Goal: Information Seeking & Learning: Learn about a topic

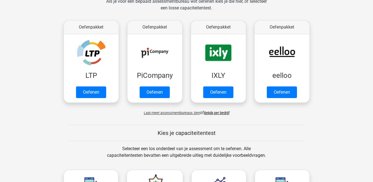
scroll to position [138, 0]
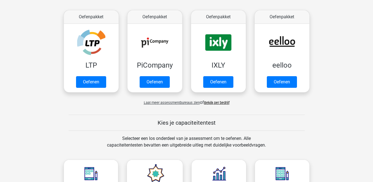
click at [218, 104] on link "Bekijk per bedrijf" at bounding box center [216, 102] width 25 height 4
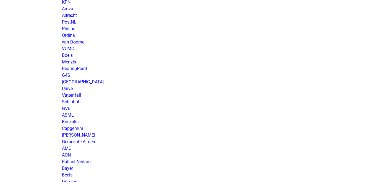
scroll to position [830, 0]
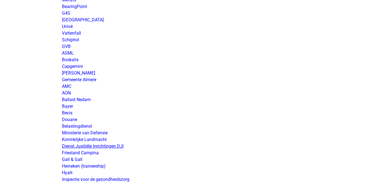
click at [96, 146] on link "Dienst Jusitiële Inrichtingen DJI" at bounding box center [93, 145] width 62 height 5
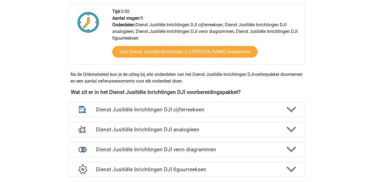
scroll to position [221, 0]
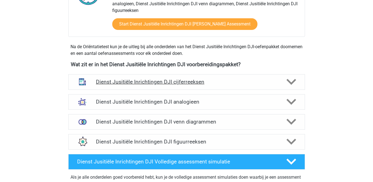
click at [291, 83] on polygon at bounding box center [292, 82] width 10 height 6
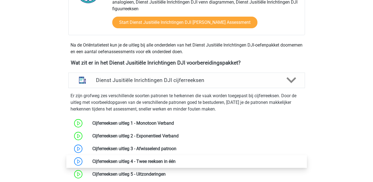
scroll to position [249, 0]
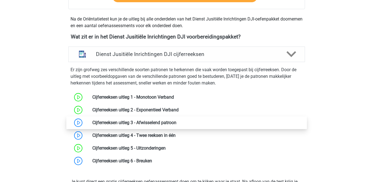
click at [177, 123] on link at bounding box center [177, 122] width 0 height 5
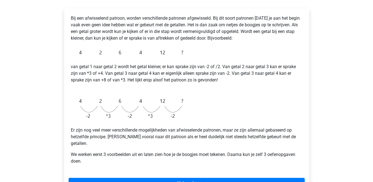
scroll to position [89, 0]
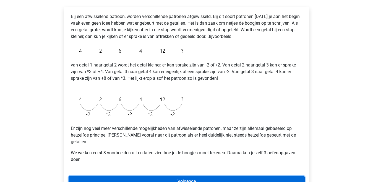
click at [182, 176] on link "Volgende" at bounding box center [187, 181] width 236 height 11
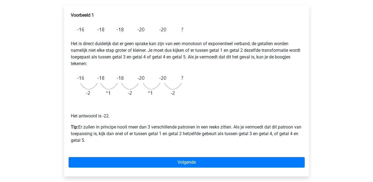
scroll to position [111, 0]
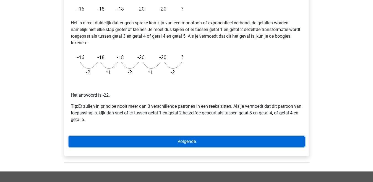
click at [158, 141] on link "Volgende" at bounding box center [187, 141] width 236 height 11
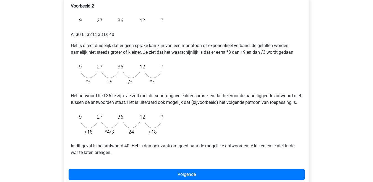
scroll to position [111, 0]
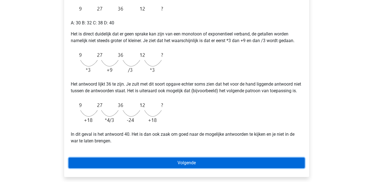
click at [178, 167] on link "Volgende" at bounding box center [187, 162] width 236 height 11
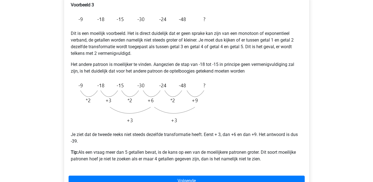
scroll to position [111, 0]
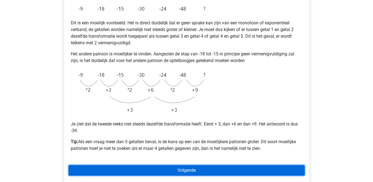
click at [193, 169] on link "Volgende" at bounding box center [187, 170] width 236 height 11
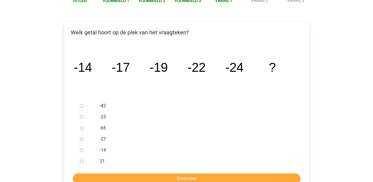
scroll to position [83, 0]
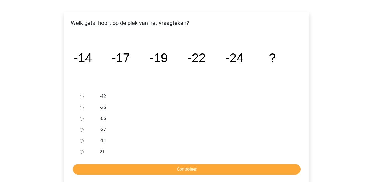
click at [81, 130] on input "-27" at bounding box center [82, 130] width 4 height 4
radio input "true"
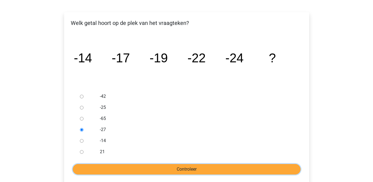
click at [181, 168] on input "Controleer" at bounding box center [187, 169] width 228 height 11
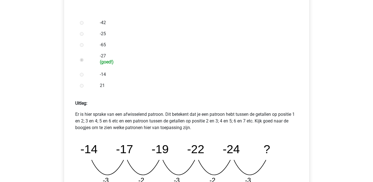
scroll to position [194, 0]
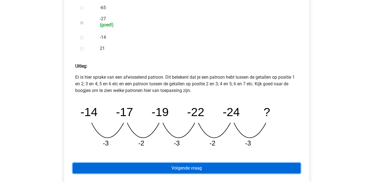
click at [200, 167] on link "Volgende vraag" at bounding box center [187, 168] width 228 height 11
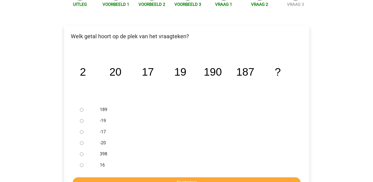
scroll to position [83, 0]
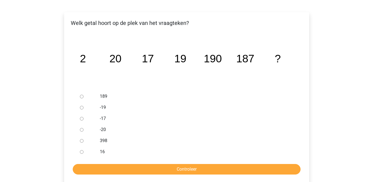
click at [81, 96] on input "189" at bounding box center [82, 97] width 4 height 4
radio input "true"
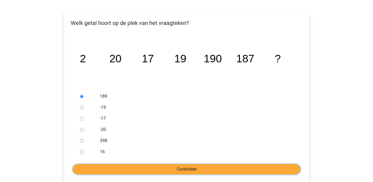
click at [153, 170] on input "Controleer" at bounding box center [187, 169] width 228 height 11
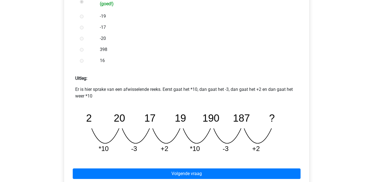
scroll to position [194, 0]
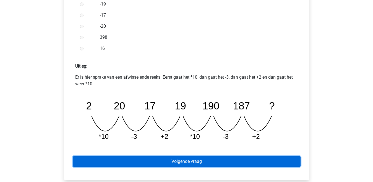
click at [177, 161] on link "Volgende vraag" at bounding box center [187, 161] width 228 height 11
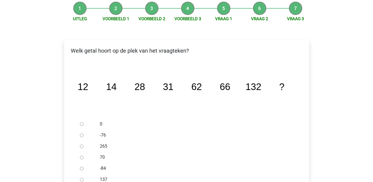
scroll to position [83, 0]
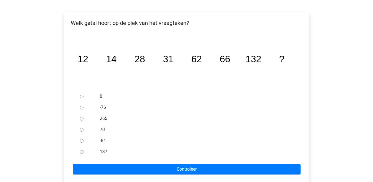
click at [82, 152] on input "137" at bounding box center [82, 152] width 4 height 4
radio input "true"
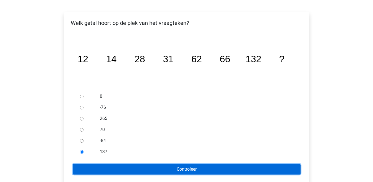
click at [109, 169] on input "Controleer" at bounding box center [187, 169] width 228 height 11
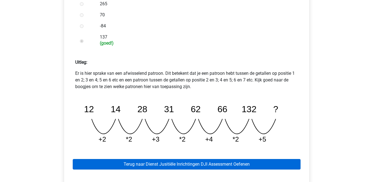
scroll to position [221, 0]
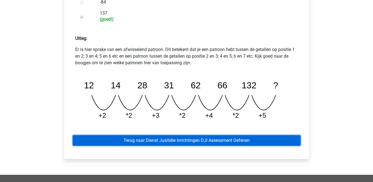
click at [163, 139] on link "Terug naar Dienst Jusitiële Inrichtingen DJI Assessment Oefenen" at bounding box center [187, 140] width 228 height 11
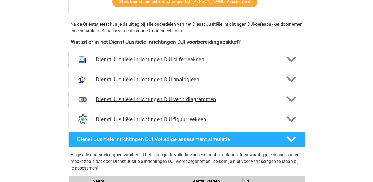
scroll to position [249, 0]
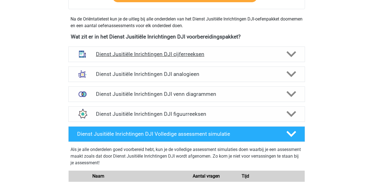
click at [292, 56] on polygon at bounding box center [292, 54] width 10 height 6
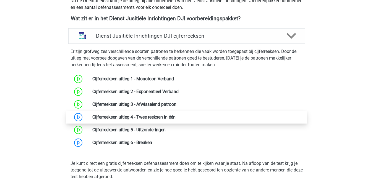
scroll to position [277, 0]
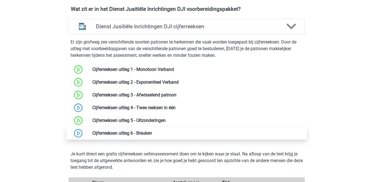
click at [152, 133] on link at bounding box center [152, 132] width 0 height 5
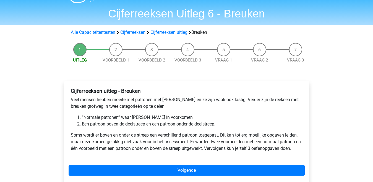
scroll to position [28, 0]
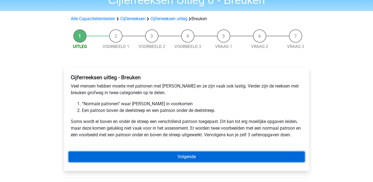
click at [173, 156] on link "Volgende" at bounding box center [187, 156] width 236 height 11
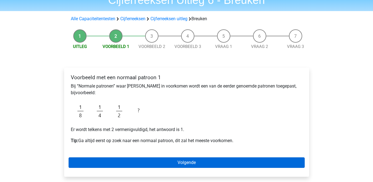
scroll to position [55, 0]
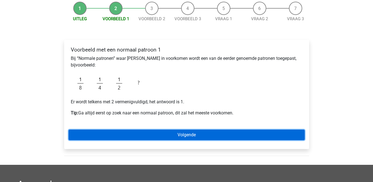
click at [170, 136] on link "Volgende" at bounding box center [187, 135] width 236 height 11
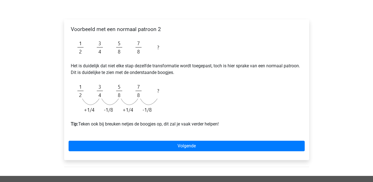
scroll to position [83, 0]
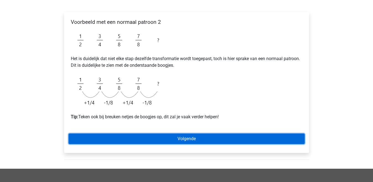
click at [169, 139] on link "Volgende" at bounding box center [187, 138] width 236 height 11
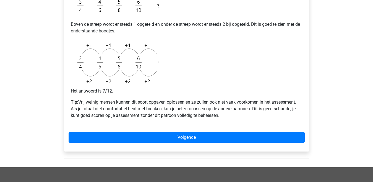
scroll to position [194, 0]
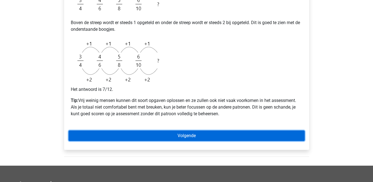
click at [146, 135] on link "Volgende" at bounding box center [187, 135] width 236 height 11
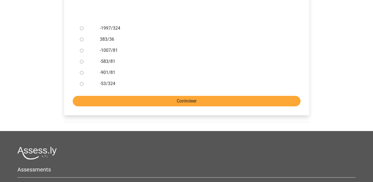
scroll to position [166, 0]
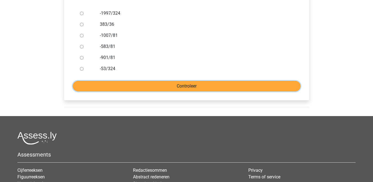
click at [182, 87] on input "Controleer" at bounding box center [187, 86] width 228 height 11
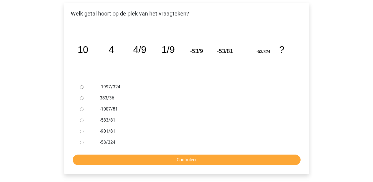
scroll to position [83, 0]
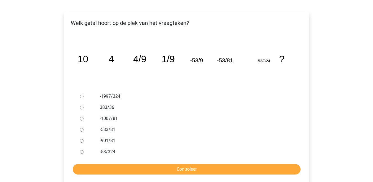
drag, startPoint x: 81, startPoint y: 117, endPoint x: 97, endPoint y: 137, distance: 26.1
click at [81, 118] on input "-1007/81" at bounding box center [82, 119] width 4 height 4
radio input "true"
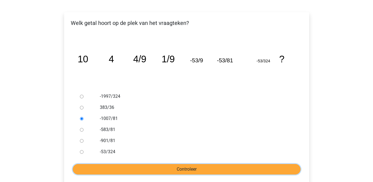
click at [144, 169] on input "Controleer" at bounding box center [187, 169] width 228 height 11
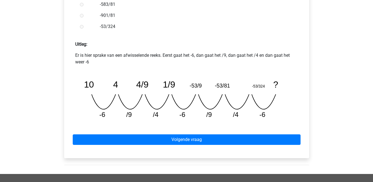
scroll to position [221, 0]
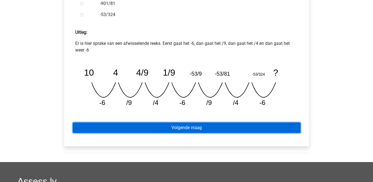
click at [181, 128] on link "Volgende vraag" at bounding box center [187, 127] width 228 height 11
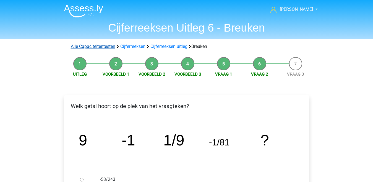
click at [98, 47] on link "Alle Capaciteitentesten" at bounding box center [93, 46] width 45 height 5
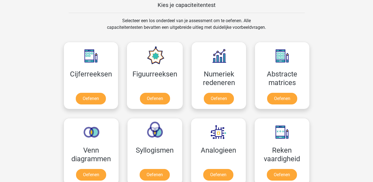
scroll to position [207, 0]
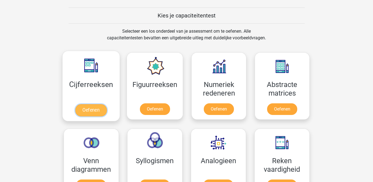
click at [94, 110] on link "Oefenen" at bounding box center [91, 110] width 32 height 12
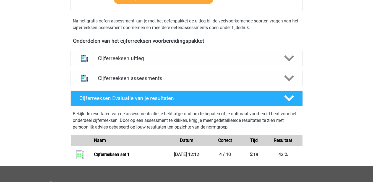
scroll to position [166, 0]
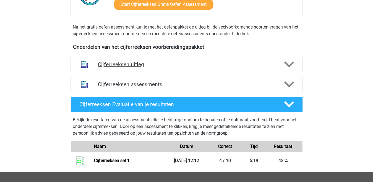
click at [285, 69] on icon at bounding box center [290, 65] width 10 height 10
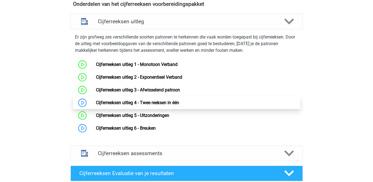
scroll to position [221, 0]
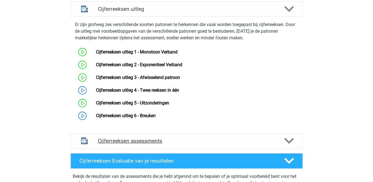
click at [265, 144] on h4 "Cijferreeksen assessments" at bounding box center [187, 141] width 178 height 6
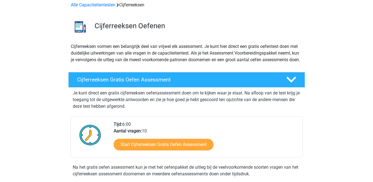
scroll to position [0, 0]
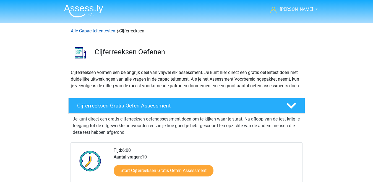
click at [109, 32] on link "Alle Capaciteitentesten" at bounding box center [93, 30] width 45 height 5
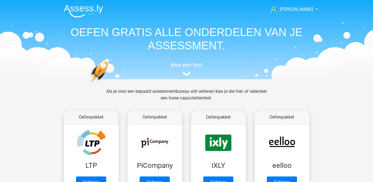
scroll to position [235, 0]
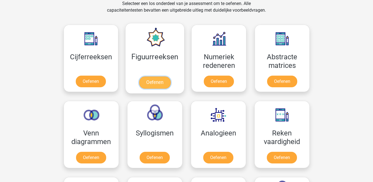
click at [155, 84] on link "Oefenen" at bounding box center [155, 82] width 32 height 12
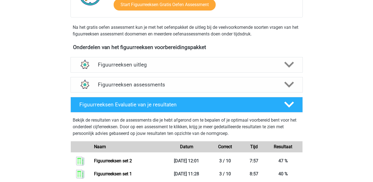
scroll to position [166, 0]
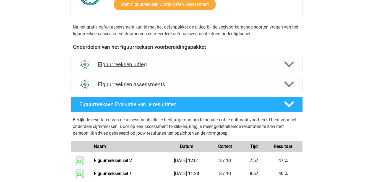
click at [288, 65] on polygon at bounding box center [290, 64] width 10 height 6
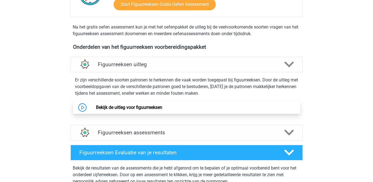
click at [145, 107] on link "Bekijk de uitleg voor figuurreeksen" at bounding box center [129, 107] width 66 height 5
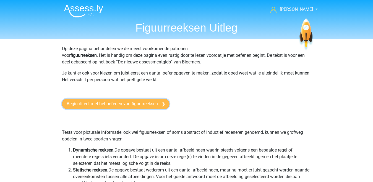
click at [139, 103] on link "Begin direct met het oefenen van figuurreeksen" at bounding box center [116, 104] width 108 height 11
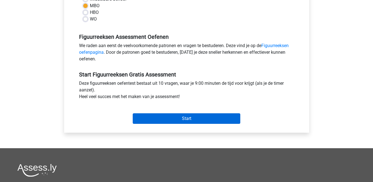
scroll to position [166, 0]
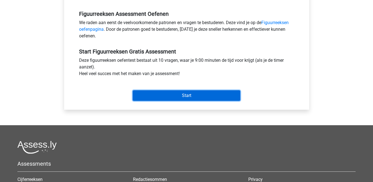
drag, startPoint x: 184, startPoint y: 97, endPoint x: 180, endPoint y: 97, distance: 3.9
click at [184, 97] on input "Start" at bounding box center [187, 95] width 108 height 11
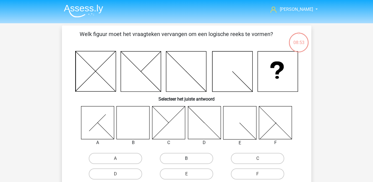
click at [200, 158] on label "B" at bounding box center [186, 158] width 53 height 11
click at [190, 158] on input "B" at bounding box center [189, 160] width 4 height 4
radio input "true"
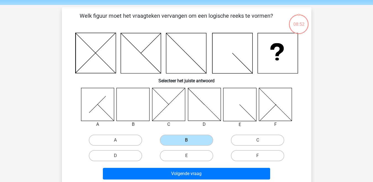
scroll to position [28, 0]
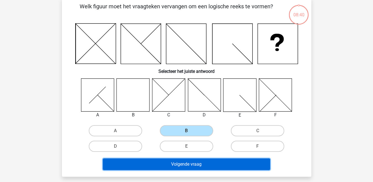
click at [194, 165] on button "Volgende vraag" at bounding box center [186, 164] width 167 height 12
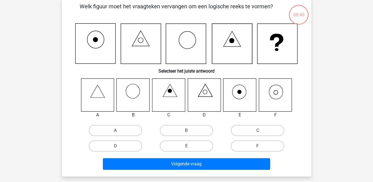
scroll to position [25, 0]
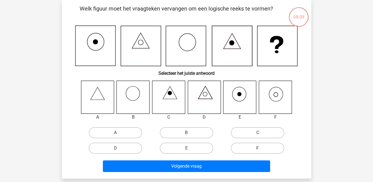
click at [262, 146] on label "F" at bounding box center [257, 148] width 53 height 11
click at [262, 148] on input "F" at bounding box center [260, 150] width 4 height 4
radio input "true"
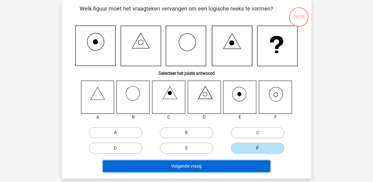
click at [232, 168] on button "Volgende vraag" at bounding box center [186, 166] width 167 height 12
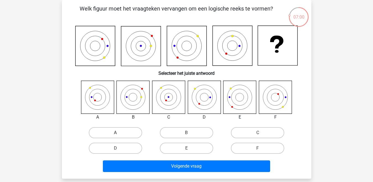
click at [119, 132] on label "A" at bounding box center [115, 132] width 53 height 11
click at [119, 133] on input "A" at bounding box center [117, 135] width 4 height 4
radio input "true"
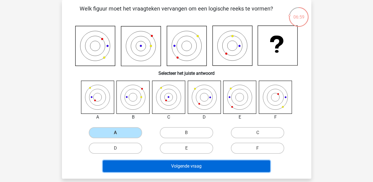
click at [141, 168] on button "Volgende vraag" at bounding box center [186, 166] width 167 height 12
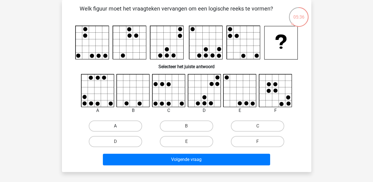
click at [125, 126] on label "A" at bounding box center [115, 125] width 53 height 11
click at [119, 126] on input "A" at bounding box center [117, 128] width 4 height 4
radio input "true"
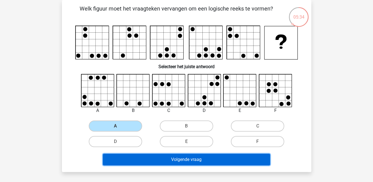
click at [156, 162] on button "Volgende vraag" at bounding box center [186, 160] width 167 height 12
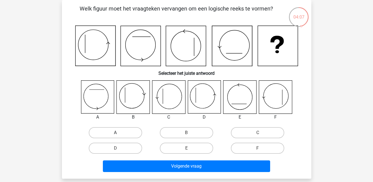
click at [113, 132] on label "A" at bounding box center [115, 132] width 53 height 11
click at [115, 133] on input "A" at bounding box center [117, 135] width 4 height 4
radio input "true"
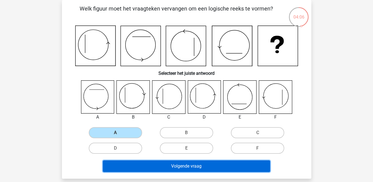
click at [143, 165] on button "Volgende vraag" at bounding box center [186, 166] width 167 height 12
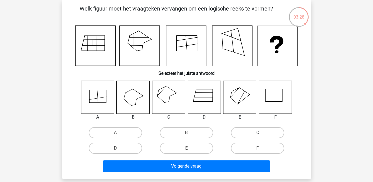
drag, startPoint x: 247, startPoint y: 131, endPoint x: 242, endPoint y: 134, distance: 6.1
click at [246, 132] on label "C" at bounding box center [257, 132] width 53 height 11
click at [258, 133] on input "C" at bounding box center [260, 135] width 4 height 4
radio input "true"
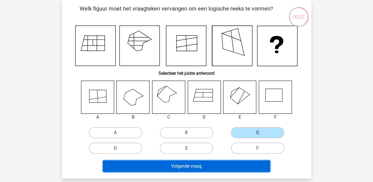
click at [219, 166] on button "Volgende vraag" at bounding box center [186, 166] width 167 height 12
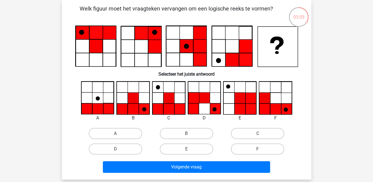
click at [187, 134] on input "B" at bounding box center [189, 135] width 4 height 4
radio input "true"
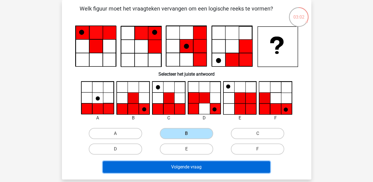
click at [185, 166] on button "Volgende vraag" at bounding box center [186, 167] width 167 height 12
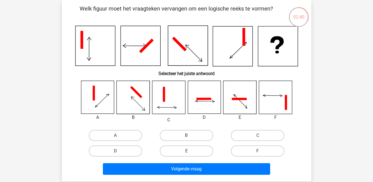
click at [121, 154] on label "D" at bounding box center [115, 150] width 53 height 11
click at [119, 154] on input "D" at bounding box center [117, 153] width 4 height 4
radio input "true"
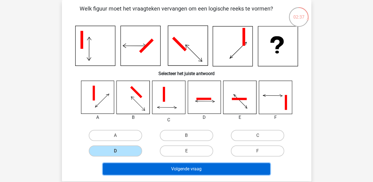
click at [150, 169] on button "Volgende vraag" at bounding box center [186, 169] width 167 height 12
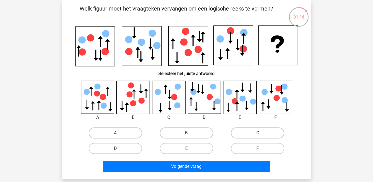
click at [254, 136] on label "C" at bounding box center [257, 132] width 53 height 11
click at [258, 136] on input "C" at bounding box center [260, 135] width 4 height 4
radio input "true"
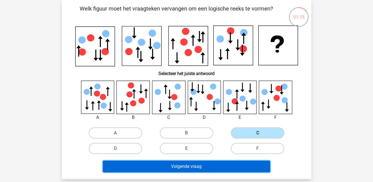
click at [219, 168] on button "Volgende vraag" at bounding box center [186, 167] width 167 height 12
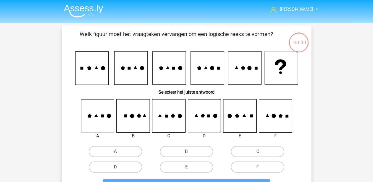
scroll to position [25, 0]
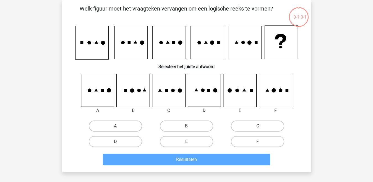
click at [258, 142] on input "F" at bounding box center [260, 143] width 4 height 4
radio input "true"
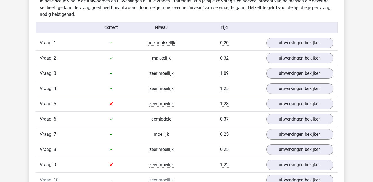
scroll to position [332, 0]
click at [311, 40] on link "uitwerkingen bekijken" at bounding box center [299, 43] width 77 height 12
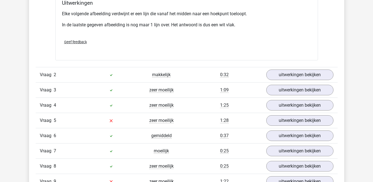
scroll to position [637, 0]
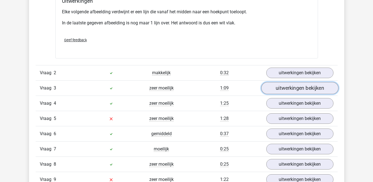
click at [282, 89] on link "uitwerkingen bekijken" at bounding box center [299, 88] width 77 height 12
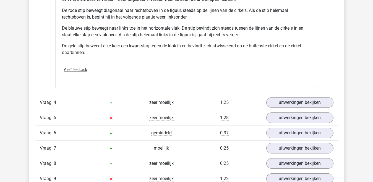
scroll to position [1024, 0]
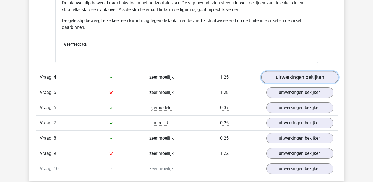
click at [298, 76] on link "uitwerkingen bekijken" at bounding box center [299, 77] width 77 height 12
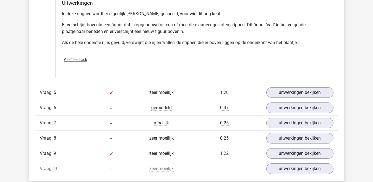
scroll to position [1356, 0]
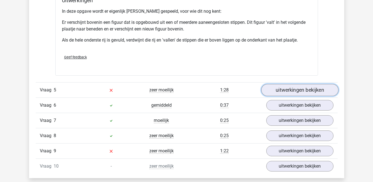
click at [286, 91] on link "uitwerkingen bekijken" at bounding box center [299, 90] width 77 height 12
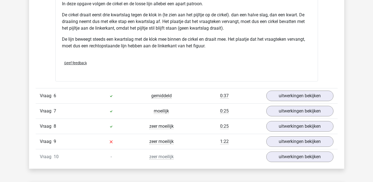
scroll to position [1744, 0]
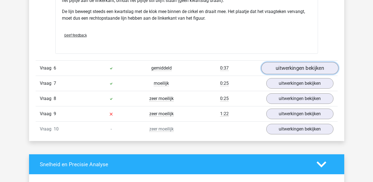
click at [280, 73] on link "uitwerkingen bekijken" at bounding box center [299, 68] width 77 height 12
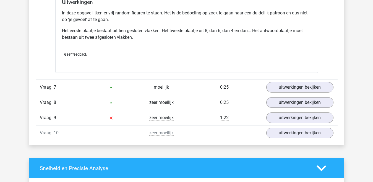
scroll to position [2076, 0]
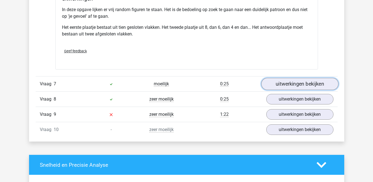
click at [291, 85] on link "uitwerkingen bekijken" at bounding box center [299, 84] width 77 height 12
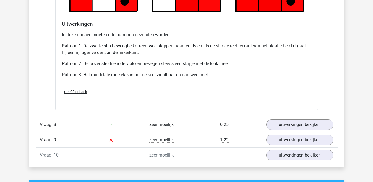
scroll to position [2408, 0]
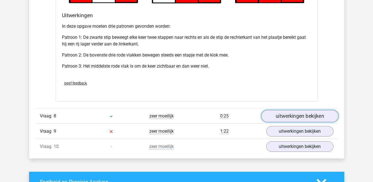
click at [290, 117] on link "uitwerkingen bekijken" at bounding box center [299, 116] width 77 height 12
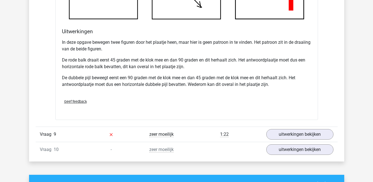
scroll to position [2768, 0]
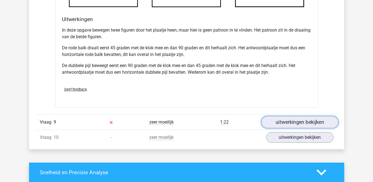
click at [285, 125] on link "uitwerkingen bekijken" at bounding box center [299, 122] width 77 height 12
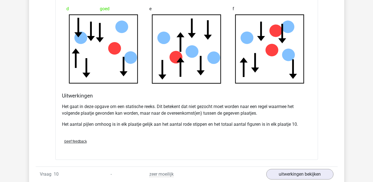
scroll to position [3100, 0]
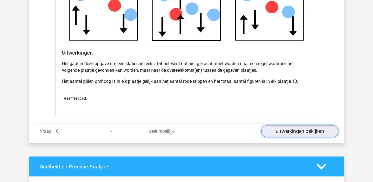
click at [293, 131] on link "uitwerkingen bekijken" at bounding box center [299, 131] width 77 height 12
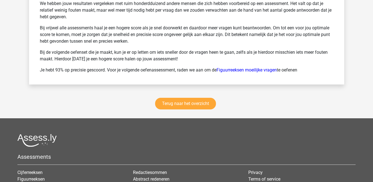
scroll to position [3819, 0]
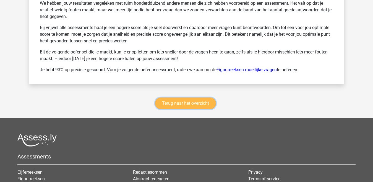
click at [182, 102] on link "Terug naar het overzicht" at bounding box center [185, 103] width 61 height 12
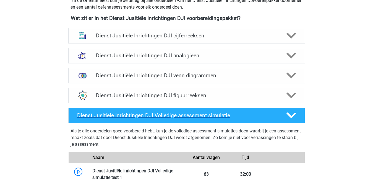
scroll to position [277, 0]
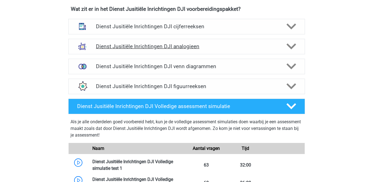
click at [191, 50] on div "Dienst Jusitiële Inrichtingen DJI analogieen" at bounding box center [186, 46] width 237 height 15
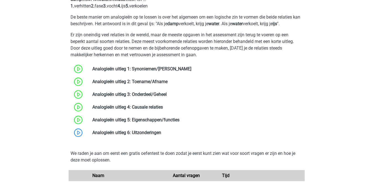
scroll to position [360, 0]
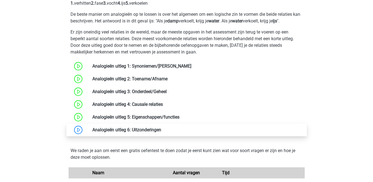
click at [161, 129] on link at bounding box center [161, 129] width 0 height 5
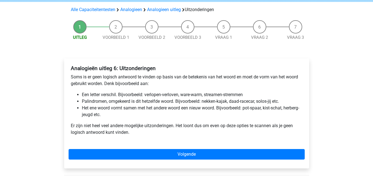
scroll to position [55, 0]
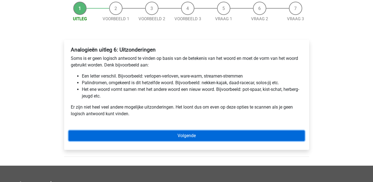
click at [176, 136] on link "Volgende" at bounding box center [187, 135] width 236 height 11
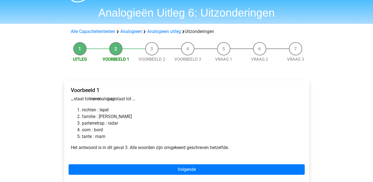
scroll to position [28, 0]
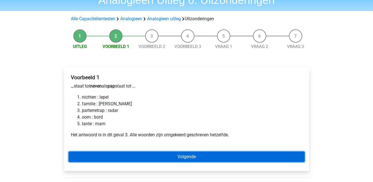
click at [195, 157] on link "Volgende" at bounding box center [187, 156] width 236 height 11
click at [180, 158] on link "Volgende" at bounding box center [187, 156] width 236 height 11
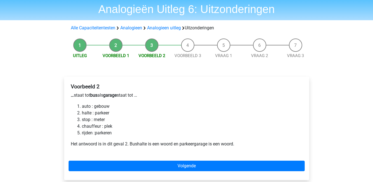
scroll to position [28, 0]
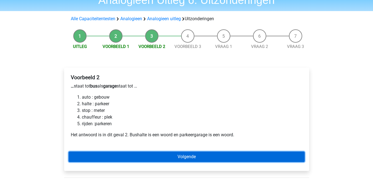
click at [135, 156] on link "Volgende" at bounding box center [187, 156] width 236 height 11
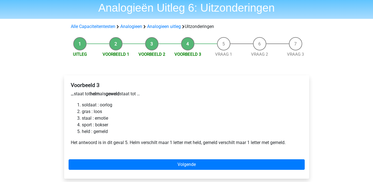
scroll to position [28, 0]
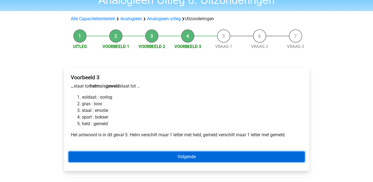
click at [152, 157] on link "Volgende" at bounding box center [187, 156] width 236 height 11
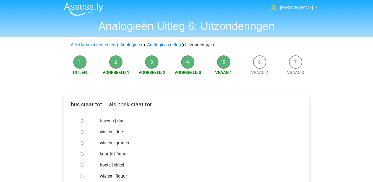
scroll to position [28, 0]
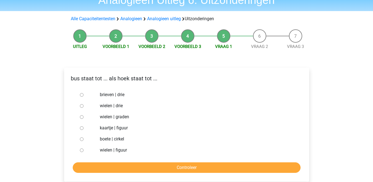
click at [82, 95] on input "brieven | drie" at bounding box center [82, 95] width 4 height 4
radio input "true"
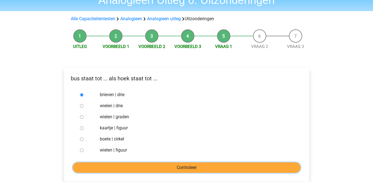
click at [145, 168] on input "Controleer" at bounding box center [187, 167] width 228 height 11
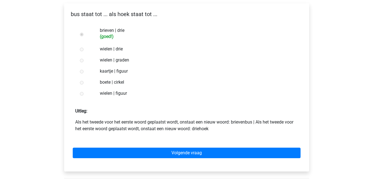
scroll to position [111, 0]
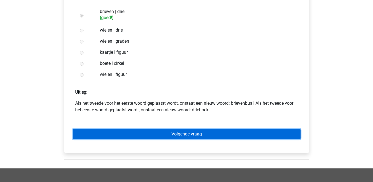
click at [157, 135] on link "Volgende vraag" at bounding box center [187, 134] width 228 height 11
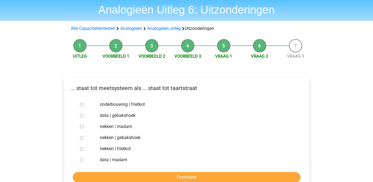
scroll to position [28, 0]
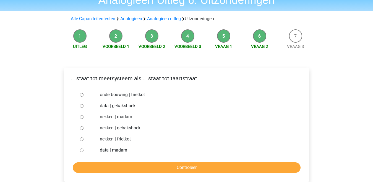
click at [81, 118] on input "nekken | madam" at bounding box center [82, 117] width 4 height 4
radio input "true"
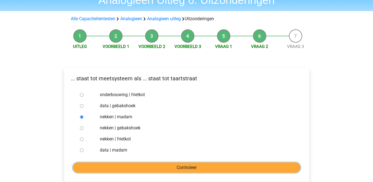
click at [160, 167] on input "Controleer" at bounding box center [187, 167] width 228 height 11
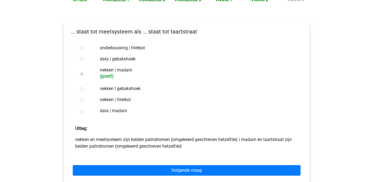
scroll to position [83, 0]
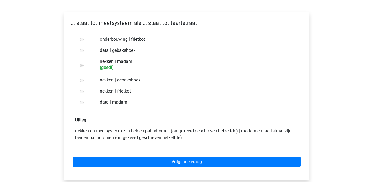
click at [176, 168] on div "Volgende vraag" at bounding box center [187, 160] width 236 height 30
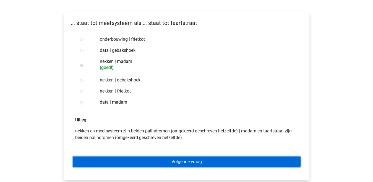
click at [179, 162] on link "Volgende vraag" at bounding box center [187, 161] width 228 height 11
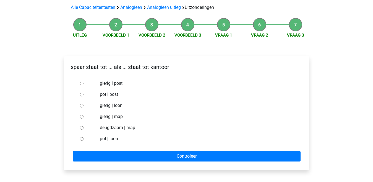
scroll to position [55, 0]
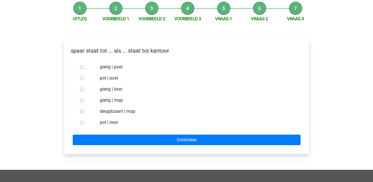
click at [81, 78] on input "pot | post" at bounding box center [82, 78] width 4 height 4
radio input "true"
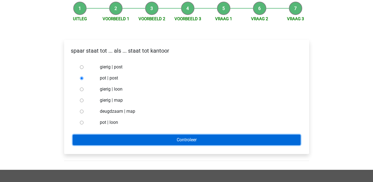
click at [135, 137] on input "Controleer" at bounding box center [187, 140] width 228 height 11
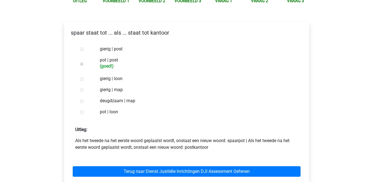
scroll to position [111, 0]
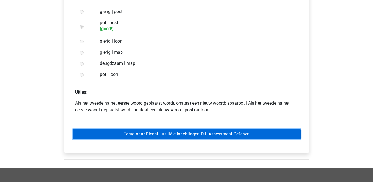
click at [164, 135] on link "Terug naar Dienst Jusitiële Inrichtingen DJI Assessment Oefenen" at bounding box center [187, 134] width 228 height 11
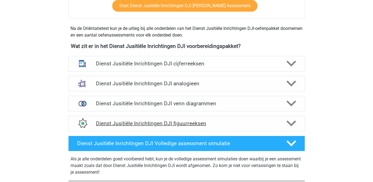
scroll to position [249, 0]
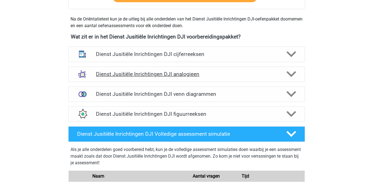
click at [288, 75] on icon at bounding box center [292, 74] width 10 height 10
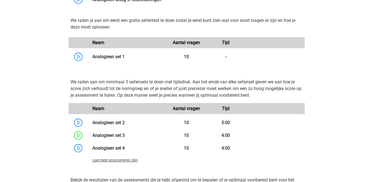
scroll to position [498, 0]
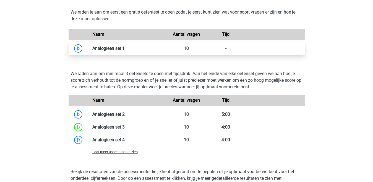
click at [125, 49] on link at bounding box center [125, 48] width 0 height 5
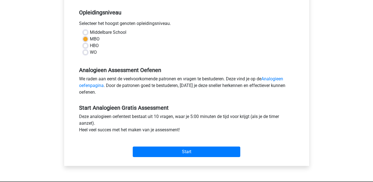
scroll to position [111, 0]
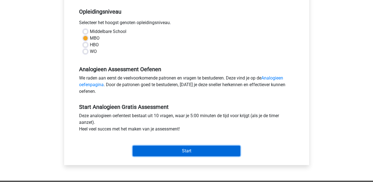
click at [161, 149] on input "Start" at bounding box center [187, 151] width 108 height 11
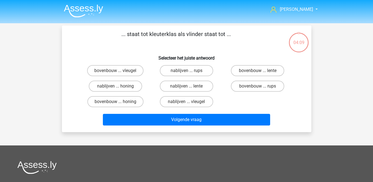
click at [260, 88] on input "bovenbouw ... rups" at bounding box center [260, 88] width 4 height 4
radio input "true"
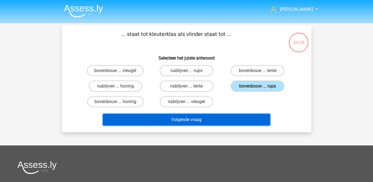
click at [204, 120] on button "Volgende vraag" at bounding box center [186, 120] width 167 height 12
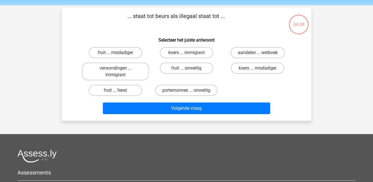
scroll to position [25, 0]
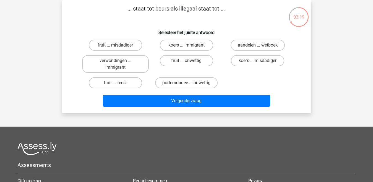
click at [183, 83] on label "portemonnee ... onwettig" at bounding box center [186, 82] width 63 height 11
click at [187, 83] on input "portemonnee ... onwettig" at bounding box center [189, 85] width 4 height 4
radio input "true"
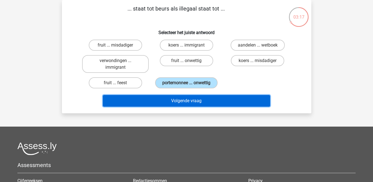
click at [221, 101] on button "Volgende vraag" at bounding box center [186, 101] width 167 height 12
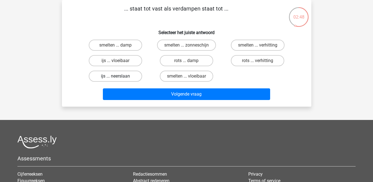
click at [109, 76] on label "ijs ... neerslaan" at bounding box center [115, 76] width 53 height 11
click at [115, 76] on input "ijs ... neerslaan" at bounding box center [117, 78] width 4 height 4
radio input "true"
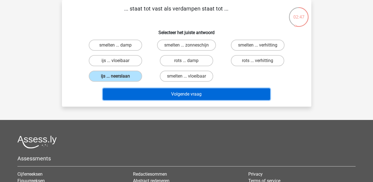
click at [131, 94] on button "Volgende vraag" at bounding box center [186, 94] width 167 height 12
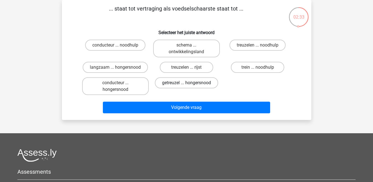
click at [174, 82] on label "getreuzel ... hongersnood" at bounding box center [186, 82] width 63 height 11
click at [187, 83] on input "getreuzel ... hongersnood" at bounding box center [189, 85] width 4 height 4
radio input "true"
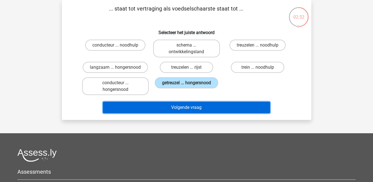
click at [174, 108] on button "Volgende vraag" at bounding box center [186, 108] width 167 height 12
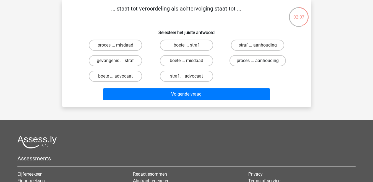
click at [251, 61] on label "proces ... aanhouding" at bounding box center [258, 60] width 56 height 11
click at [258, 61] on input "proces ... aanhouding" at bounding box center [260, 63] width 4 height 4
radio input "true"
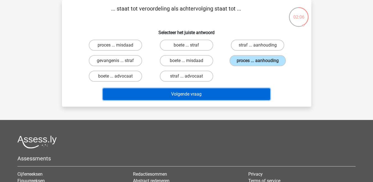
click at [203, 92] on button "Volgende vraag" at bounding box center [186, 94] width 167 height 12
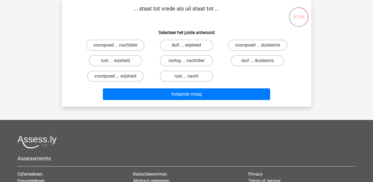
click at [184, 43] on label "duif ... wijsheid" at bounding box center [186, 45] width 53 height 11
click at [187, 45] on input "duif ... wijsheid" at bounding box center [189, 47] width 4 height 4
radio input "true"
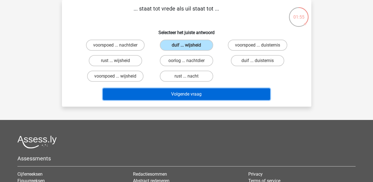
click at [196, 94] on button "Volgende vraag" at bounding box center [186, 94] width 167 height 12
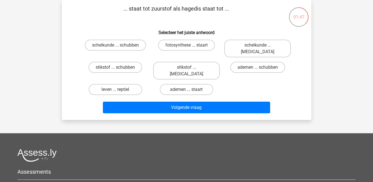
click at [117, 89] on input "leven ... reptiel" at bounding box center [117, 91] width 4 height 4
radio input "true"
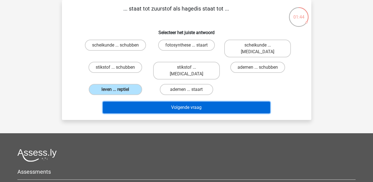
click at [160, 102] on button "Volgende vraag" at bounding box center [186, 108] width 167 height 12
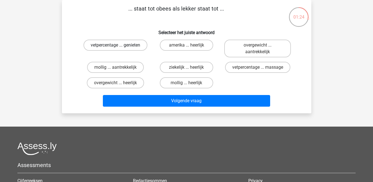
click at [125, 46] on label "vetpercentage ... genieten" at bounding box center [116, 45] width 64 height 11
click at [119, 46] on input "vetpercentage ... genieten" at bounding box center [117, 47] width 4 height 4
radio input "true"
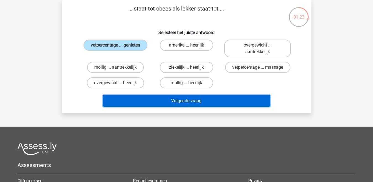
click at [156, 101] on button "Volgende vraag" at bounding box center [186, 101] width 167 height 12
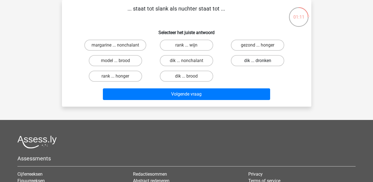
click at [255, 60] on label "dik ... dronken" at bounding box center [257, 60] width 53 height 11
click at [258, 61] on input "dik ... dronken" at bounding box center [260, 63] width 4 height 4
radio input "true"
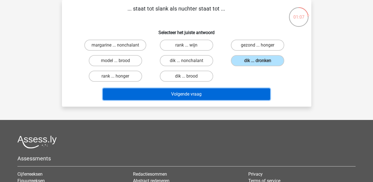
click at [205, 93] on button "Volgende vraag" at bounding box center [186, 94] width 167 height 12
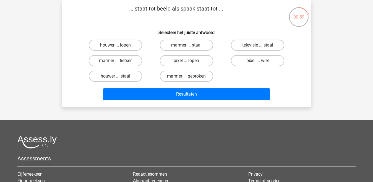
click at [247, 62] on label "pixel ... wiel" at bounding box center [257, 60] width 53 height 11
click at [258, 62] on input "pixel ... wiel" at bounding box center [260, 63] width 4 height 4
radio input "true"
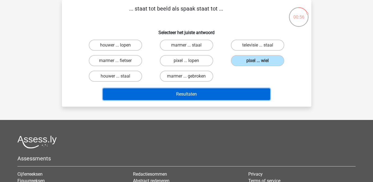
click at [221, 93] on button "Resultaten" at bounding box center [186, 94] width 167 height 12
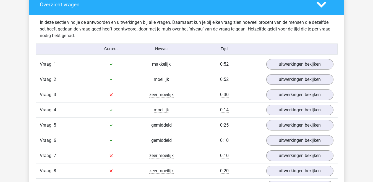
scroll to position [360, 0]
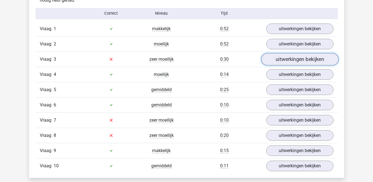
click at [299, 60] on link "uitwerkingen bekijken" at bounding box center [299, 59] width 77 height 12
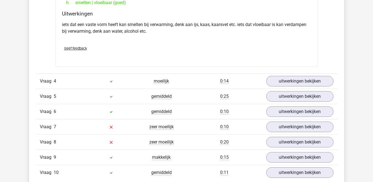
scroll to position [526, 0]
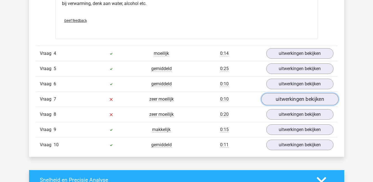
click at [300, 99] on link "uitwerkingen bekijken" at bounding box center [299, 99] width 77 height 12
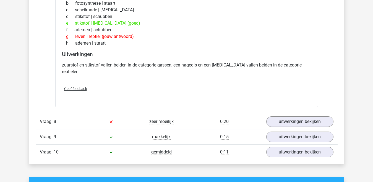
scroll to position [664, 0]
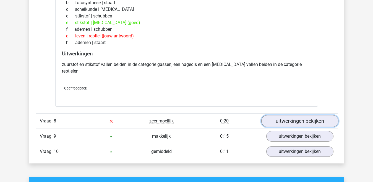
click at [299, 115] on link "uitwerkingen bekijken" at bounding box center [299, 121] width 77 height 12
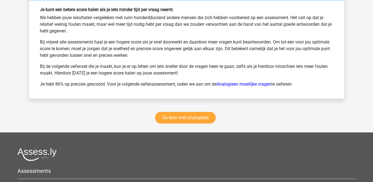
scroll to position [1218, 0]
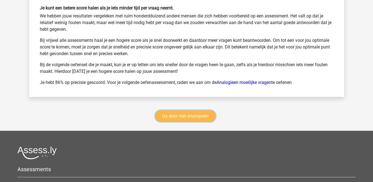
click at [178, 110] on link "Ga door met analogieen" at bounding box center [185, 116] width 61 height 12
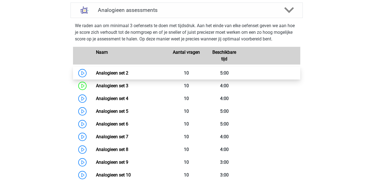
scroll to position [199, 0]
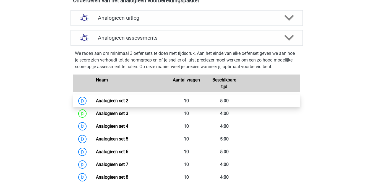
click at [112, 99] on link "Analogieen set 2" at bounding box center [112, 100] width 32 height 5
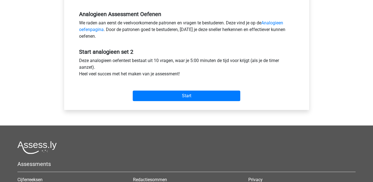
scroll to position [166, 0]
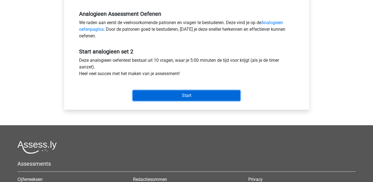
click at [170, 94] on input "Start" at bounding box center [187, 95] width 108 height 11
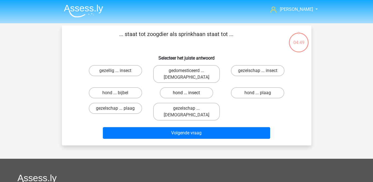
click at [197, 88] on label "hond ... insect" at bounding box center [186, 92] width 53 height 11
click at [190, 93] on input "hond ... insect" at bounding box center [189, 95] width 4 height 4
radio input "true"
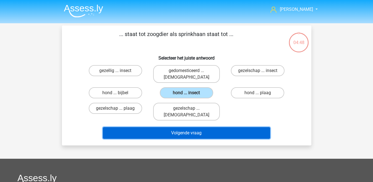
click at [181, 127] on button "Volgende vraag" at bounding box center [186, 133] width 167 height 12
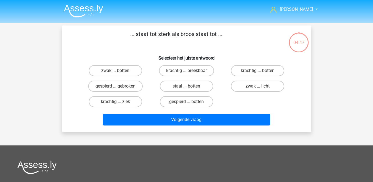
scroll to position [25, 0]
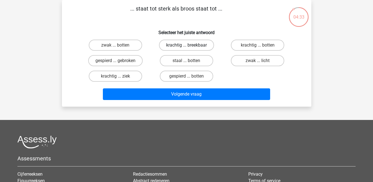
click at [179, 46] on label "krachtig ... breekbaar" at bounding box center [186, 45] width 55 height 11
click at [187, 46] on input "krachtig ... breekbaar" at bounding box center [189, 47] width 4 height 4
radio input "true"
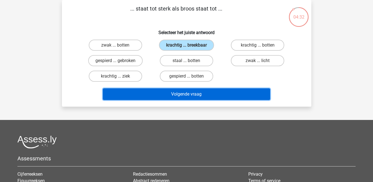
click at [187, 95] on button "Volgende vraag" at bounding box center [186, 94] width 167 height 12
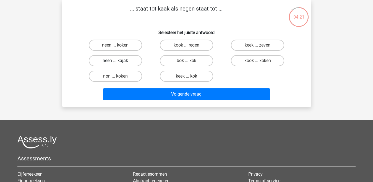
click at [118, 60] on label "neen ... kajak" at bounding box center [115, 60] width 53 height 11
click at [118, 61] on input "neen ... kajak" at bounding box center [117, 63] width 4 height 4
radio input "true"
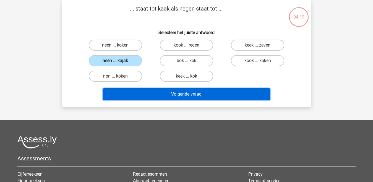
click at [144, 97] on button "Volgende vraag" at bounding box center [186, 94] width 167 height 12
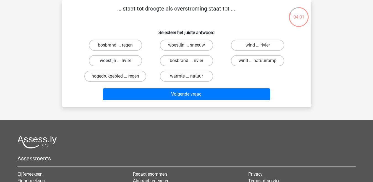
click at [128, 60] on label "woestijn ... rivier" at bounding box center [115, 60] width 53 height 11
click at [119, 61] on input "woestijn ... rivier" at bounding box center [117, 63] width 4 height 4
radio input "true"
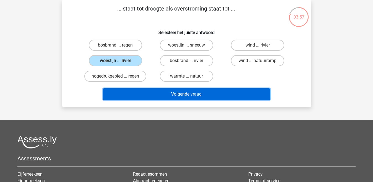
click at [154, 94] on button "Volgende vraag" at bounding box center [186, 94] width 167 height 12
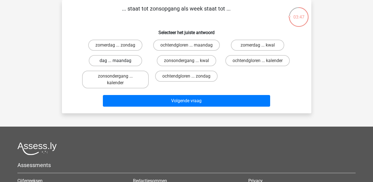
click at [119, 66] on label "dag ... maandag" at bounding box center [115, 60] width 53 height 11
click at [119, 64] on input "dag ... maandag" at bounding box center [117, 63] width 4 height 4
radio input "true"
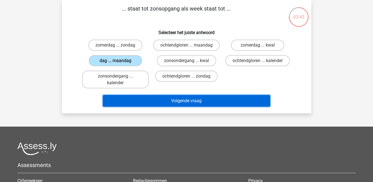
click at [171, 107] on button "Volgende vraag" at bounding box center [186, 101] width 167 height 12
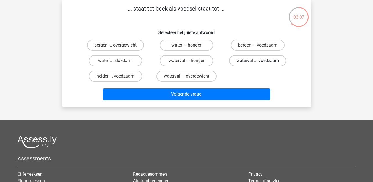
click at [248, 61] on label "waterval ... voedzaam" at bounding box center [257, 60] width 57 height 11
click at [258, 61] on input "waterval ... voedzaam" at bounding box center [260, 63] width 4 height 4
radio input "true"
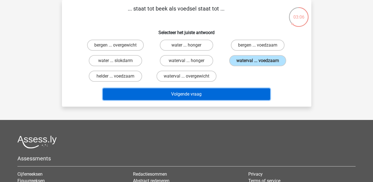
click at [217, 95] on button "Volgende vraag" at bounding box center [186, 94] width 167 height 12
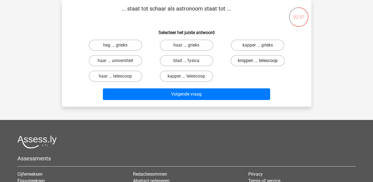
click at [251, 61] on label "knippen ... telescoop" at bounding box center [258, 60] width 54 height 11
click at [258, 61] on input "knippen ... telescoop" at bounding box center [260, 63] width 4 height 4
radio input "true"
click at [187, 77] on div "kapper ... telescoop" at bounding box center [186, 76] width 67 height 11
click at [179, 76] on label "kapper ... telescoop" at bounding box center [186, 76] width 53 height 11
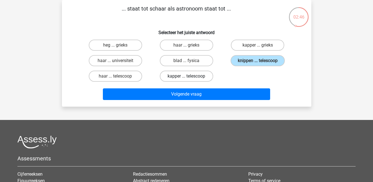
click at [187, 76] on input "kapper ... telescoop" at bounding box center [189, 78] width 4 height 4
radio input "true"
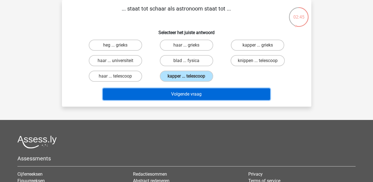
click at [182, 94] on button "Volgende vraag" at bounding box center [186, 94] width 167 height 12
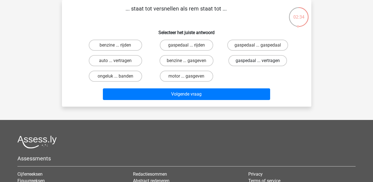
click at [262, 61] on label "gaspedaal ... vertragen" at bounding box center [258, 60] width 59 height 11
click at [262, 61] on input "gaspedaal ... vertragen" at bounding box center [260, 63] width 4 height 4
radio input "true"
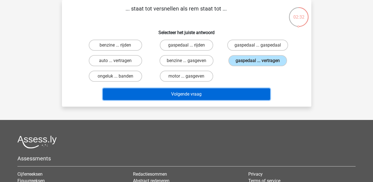
click at [182, 94] on button "Volgende vraag" at bounding box center [186, 94] width 167 height 12
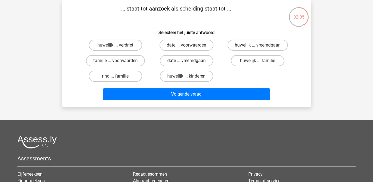
click at [195, 62] on label "date ... vreemdgaan" at bounding box center [186, 60] width 53 height 11
click at [190, 62] on input "date ... vreemdgaan" at bounding box center [189, 63] width 4 height 4
radio input "true"
click at [241, 45] on label "huwelijk ... vreemdgaan" at bounding box center [258, 45] width 60 height 11
click at [258, 45] on input "huwelijk ... vreemdgaan" at bounding box center [260, 47] width 4 height 4
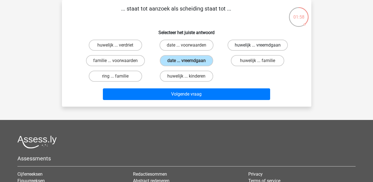
radio input "true"
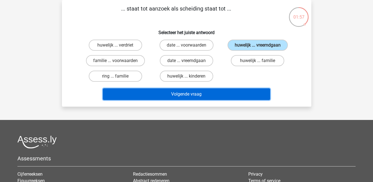
click at [207, 96] on button "Volgende vraag" at bounding box center [186, 94] width 167 height 12
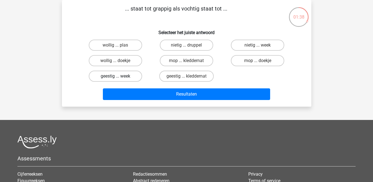
click at [124, 77] on label "geestig ... week" at bounding box center [115, 76] width 53 height 11
click at [119, 77] on input "geestig ... week" at bounding box center [117, 78] width 4 height 4
radio input "true"
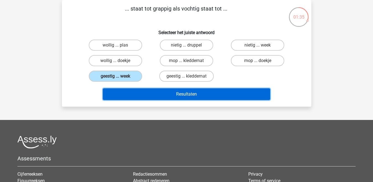
click at [142, 94] on button "Resultaten" at bounding box center [186, 94] width 167 height 12
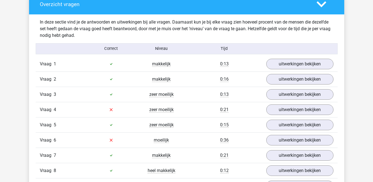
scroll to position [332, 0]
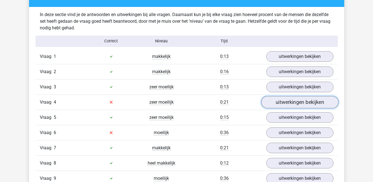
click at [281, 104] on link "uitwerkingen bekijken" at bounding box center [299, 102] width 77 height 12
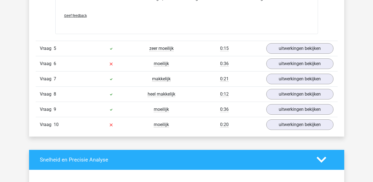
scroll to position [554, 0]
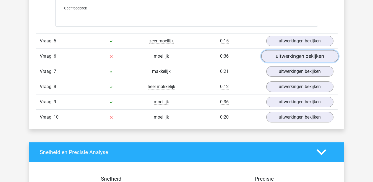
click at [297, 57] on link "uitwerkingen bekijken" at bounding box center [299, 56] width 77 height 12
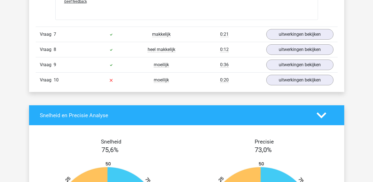
scroll to position [720, 0]
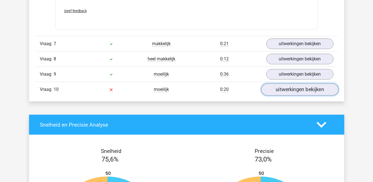
click at [285, 90] on link "uitwerkingen bekijken" at bounding box center [299, 89] width 77 height 12
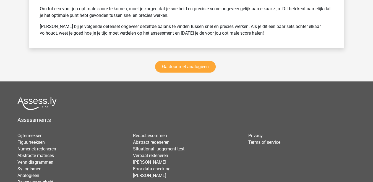
scroll to position [1245, 0]
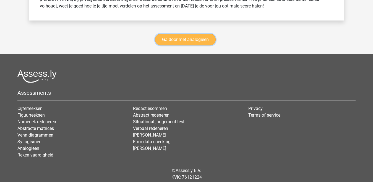
click at [189, 41] on link "Ga door met analogieen" at bounding box center [185, 40] width 61 height 12
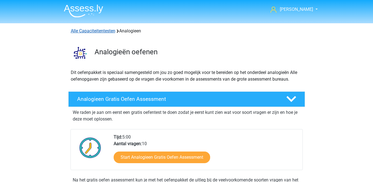
click at [85, 32] on link "Alle Capaciteitentesten" at bounding box center [93, 30] width 45 height 5
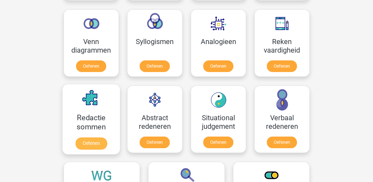
scroll to position [235, 0]
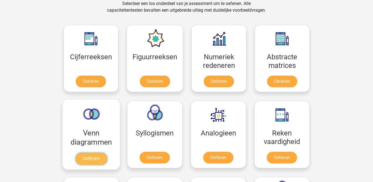
click at [98, 158] on link "Oefenen" at bounding box center [91, 158] width 32 height 12
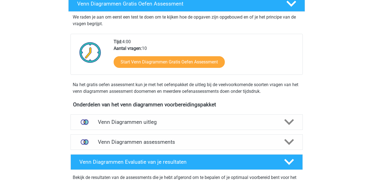
scroll to position [111, 0]
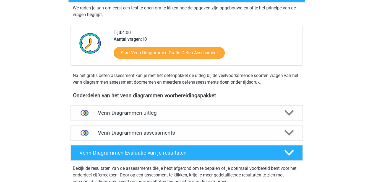
click at [289, 110] on icon at bounding box center [290, 113] width 10 height 10
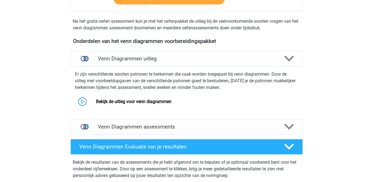
scroll to position [166, 0]
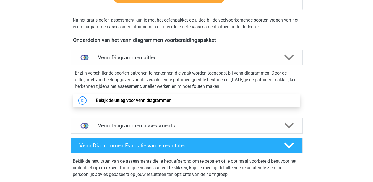
click at [145, 99] on link "Bekijk de uitleg voor venn diagrammen" at bounding box center [134, 100] width 76 height 5
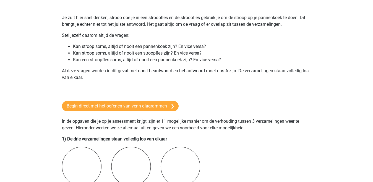
scroll to position [304, 0]
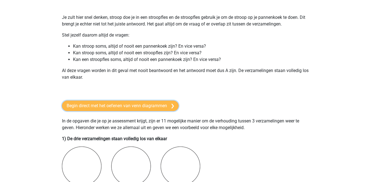
click at [110, 107] on link "Begin direct met het oefenen van venn diagrammen" at bounding box center [120, 105] width 117 height 11
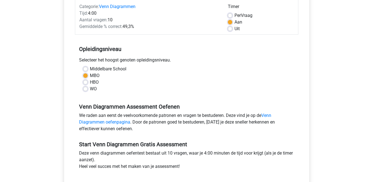
scroll to position [111, 0]
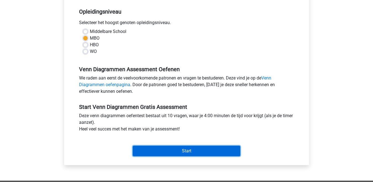
click at [176, 150] on input "Start" at bounding box center [187, 151] width 108 height 11
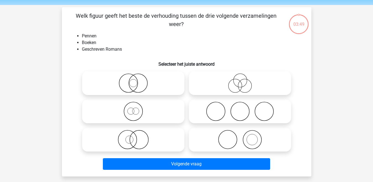
scroll to position [28, 0]
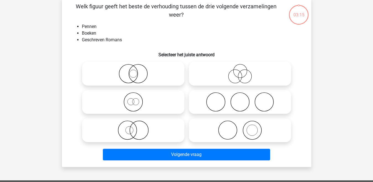
click at [238, 131] on icon at bounding box center [240, 129] width 98 height 19
click at [240, 127] on input "radio" at bounding box center [242, 126] width 4 height 4
radio input "true"
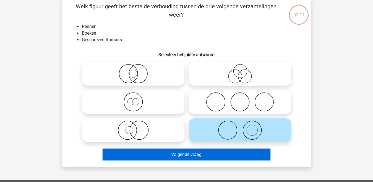
click at [183, 154] on button "Volgende vraag" at bounding box center [186, 155] width 167 height 12
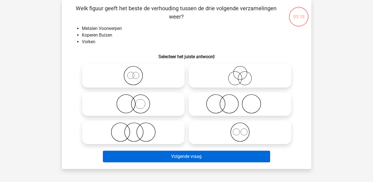
scroll to position [25, 0]
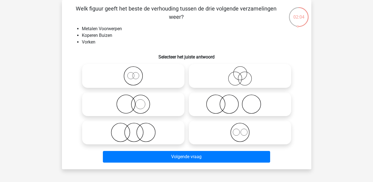
click at [143, 137] on icon at bounding box center [133, 132] width 98 height 19
click at [137, 130] on input "radio" at bounding box center [135, 128] width 4 height 4
radio input "true"
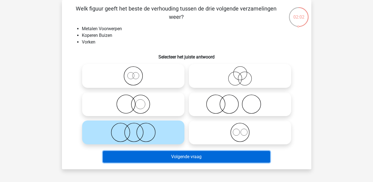
click at [148, 156] on button "Volgende vraag" at bounding box center [186, 157] width 167 height 12
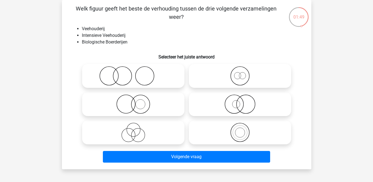
click at [244, 135] on circle at bounding box center [240, 133] width 10 height 10
click at [244, 130] on input "radio" at bounding box center [242, 128] width 4 height 4
radio input "true"
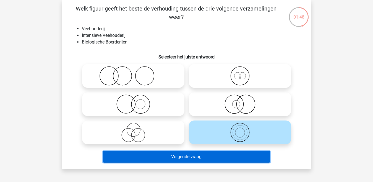
click at [217, 156] on button "Volgende vraag" at bounding box center [186, 157] width 167 height 12
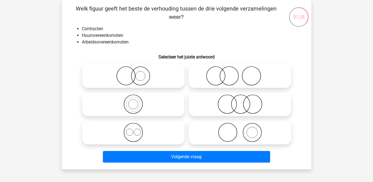
click at [133, 134] on icon at bounding box center [133, 132] width 98 height 19
click at [133, 130] on input "radio" at bounding box center [135, 128] width 4 height 4
radio input "true"
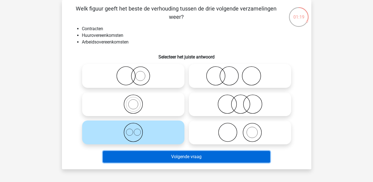
click at [142, 157] on button "Volgende vraag" at bounding box center [186, 157] width 167 height 12
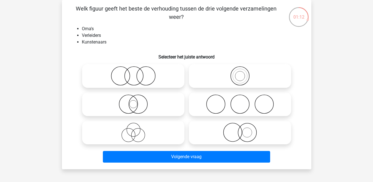
click at [236, 103] on icon at bounding box center [240, 103] width 98 height 19
click at [240, 101] on input "radio" at bounding box center [242, 100] width 4 height 4
radio input "true"
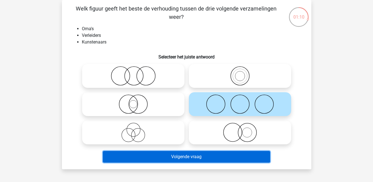
click at [185, 157] on button "Volgende vraag" at bounding box center [186, 157] width 167 height 12
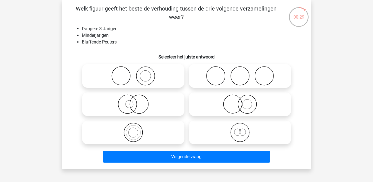
click at [229, 100] on icon at bounding box center [240, 103] width 98 height 19
click at [240, 100] on input "radio" at bounding box center [242, 100] width 4 height 4
radio input "true"
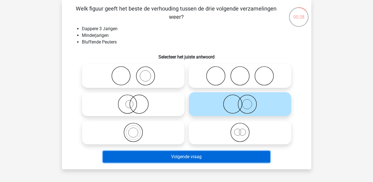
click at [196, 155] on button "Volgende vraag" at bounding box center [186, 157] width 167 height 12
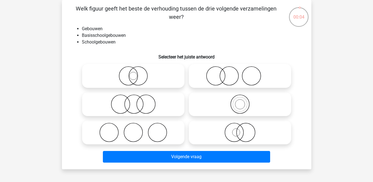
click at [228, 78] on icon at bounding box center [240, 75] width 98 height 19
click at [240, 73] on input "radio" at bounding box center [242, 71] width 4 height 4
radio input "true"
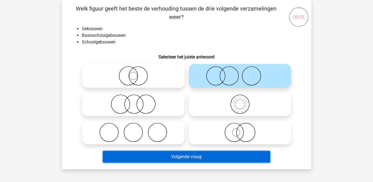
click at [180, 156] on button "Volgende vraag" at bounding box center [186, 157] width 167 height 12
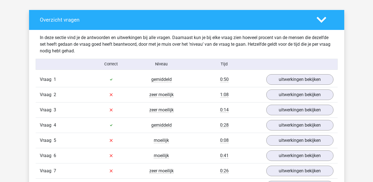
scroll to position [332, 0]
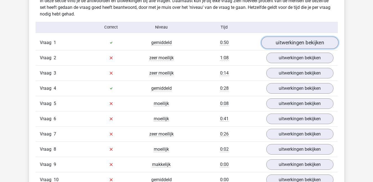
click at [289, 43] on link "uitwerkingen bekijken" at bounding box center [299, 43] width 77 height 12
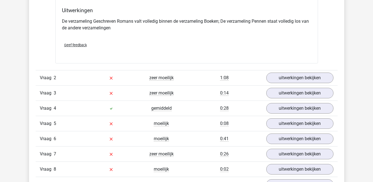
scroll to position [526, 0]
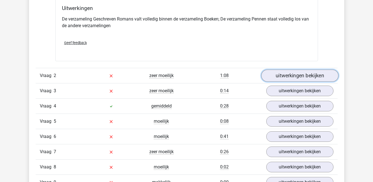
click at [291, 76] on link "uitwerkingen bekijken" at bounding box center [299, 75] width 77 height 12
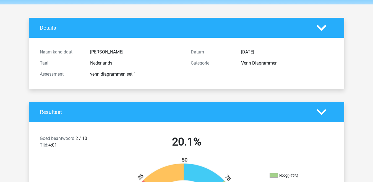
scroll to position [0, 0]
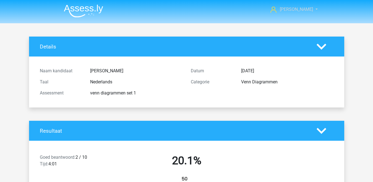
click at [308, 8] on link "Ellen" at bounding box center [290, 9] width 45 height 7
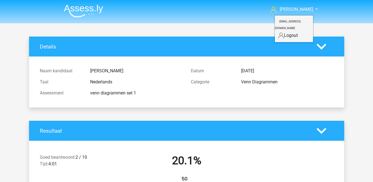
click at [293, 31] on link "Logout" at bounding box center [294, 35] width 38 height 9
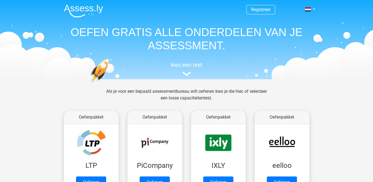
click at [244, 47] on h1 "OEFEN GRATIS ALLE ONDERDELEN VAN JE ASSESSMENT." at bounding box center [187, 38] width 255 height 27
